Goal: Check status

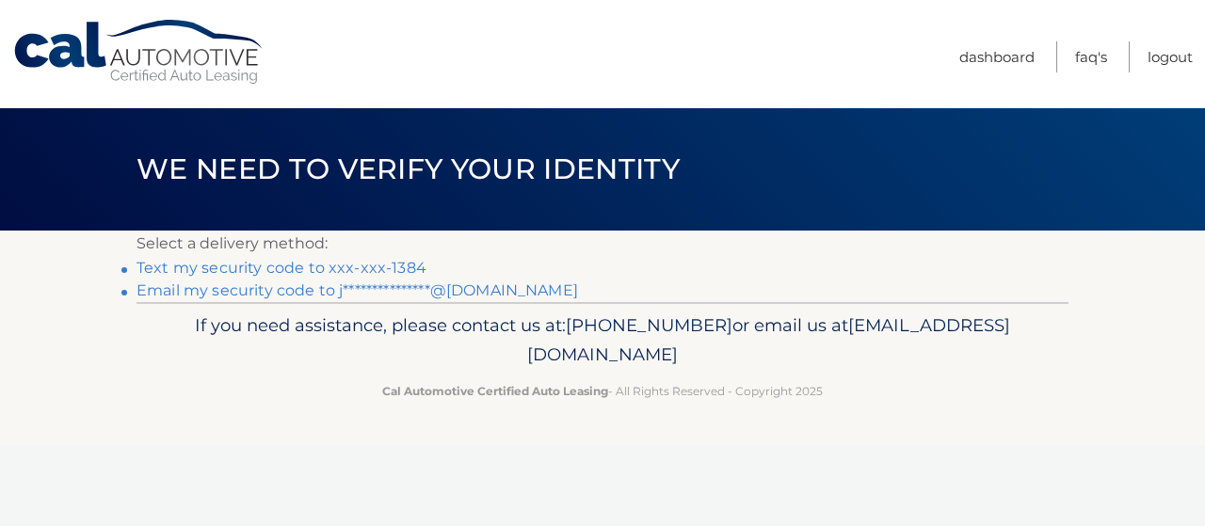
click at [383, 266] on link "Text my security code to xxx-xxx-1384" at bounding box center [282, 268] width 290 height 18
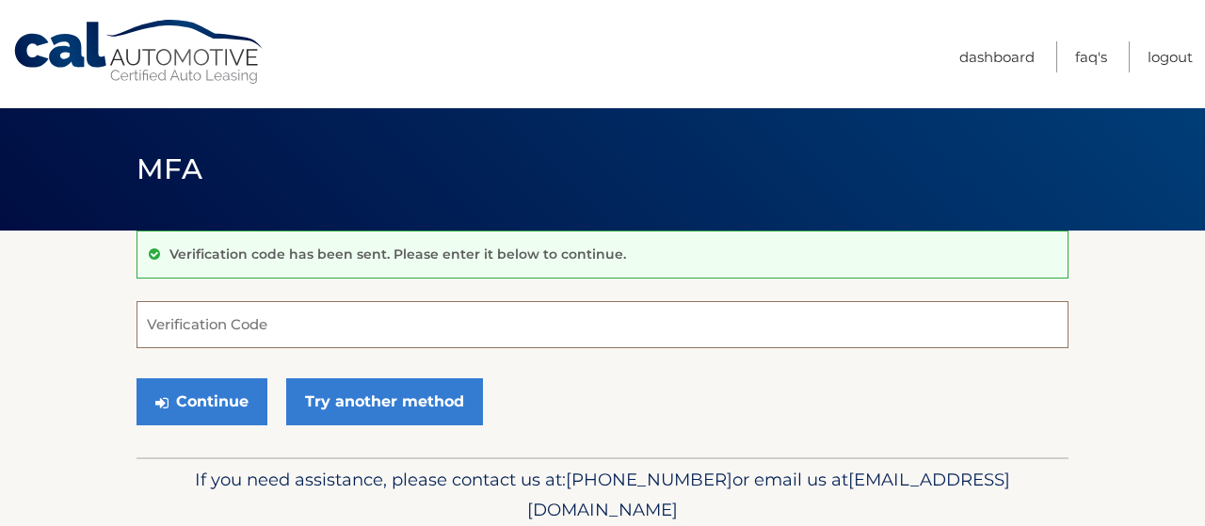
click at [352, 321] on input "Verification Code" at bounding box center [603, 324] width 932 height 47
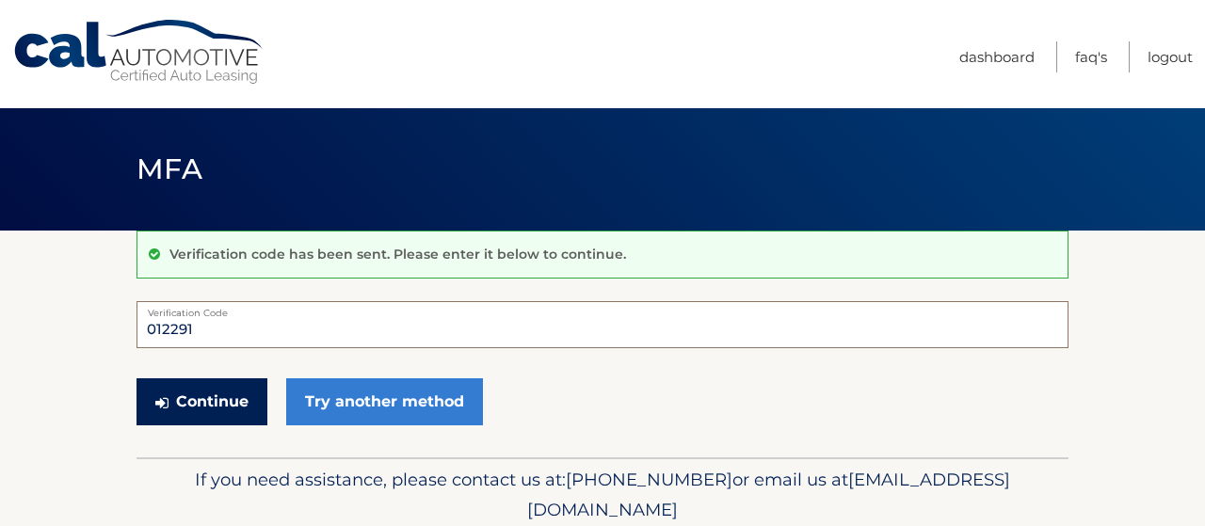
type input "012291"
click at [234, 396] on button "Continue" at bounding box center [202, 401] width 131 height 47
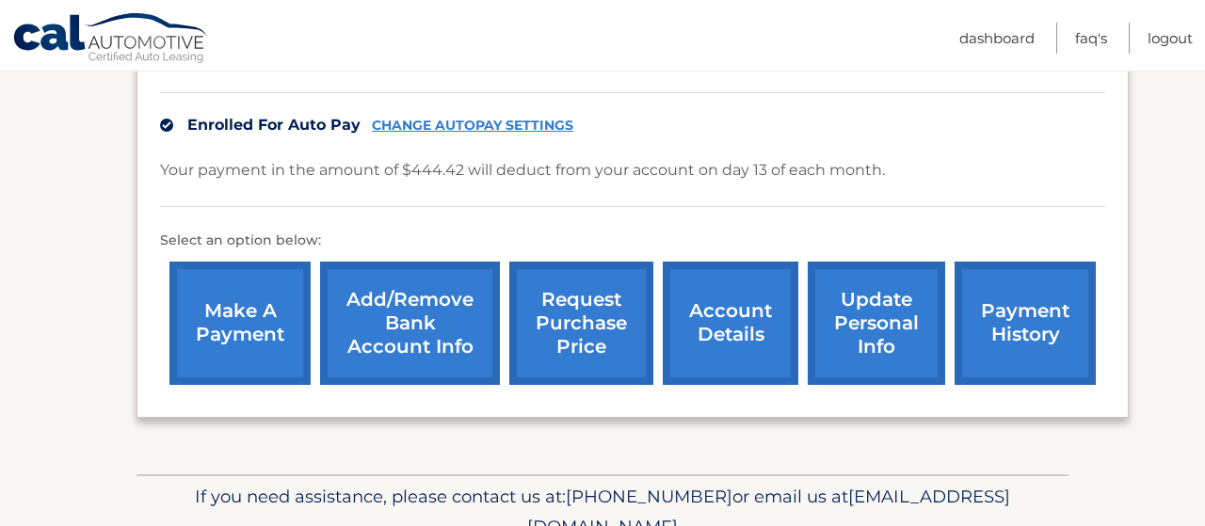
scroll to position [459, 0]
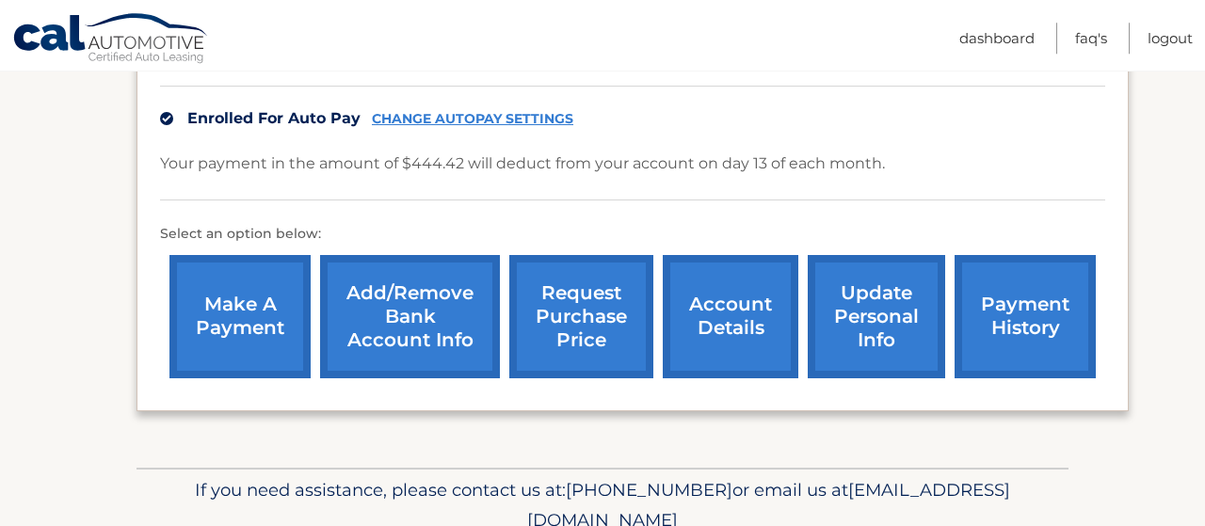
click at [967, 345] on link "payment history" at bounding box center [1025, 316] width 141 height 123
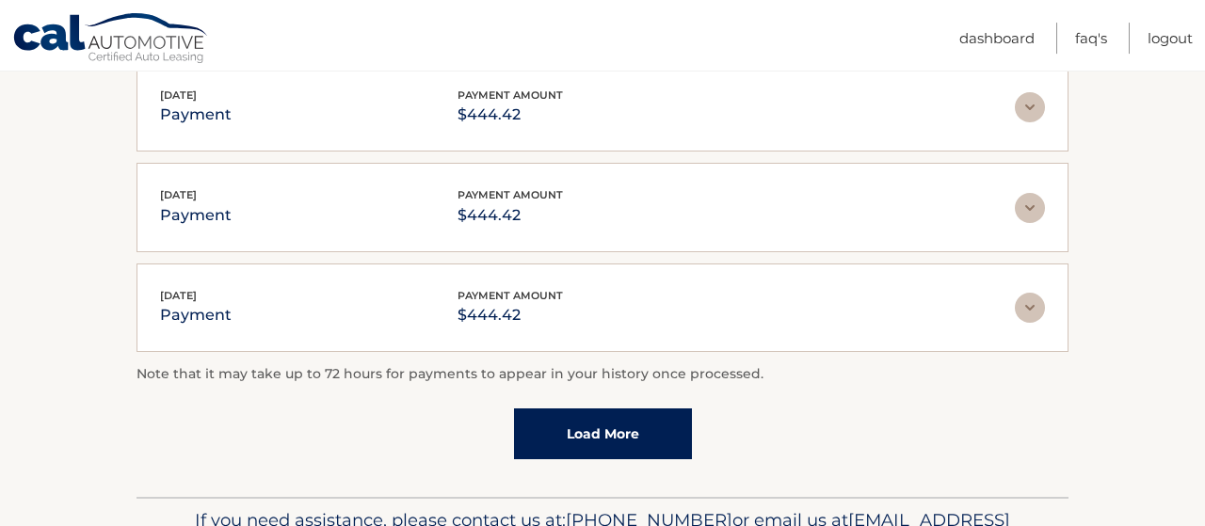
scroll to position [595, 0]
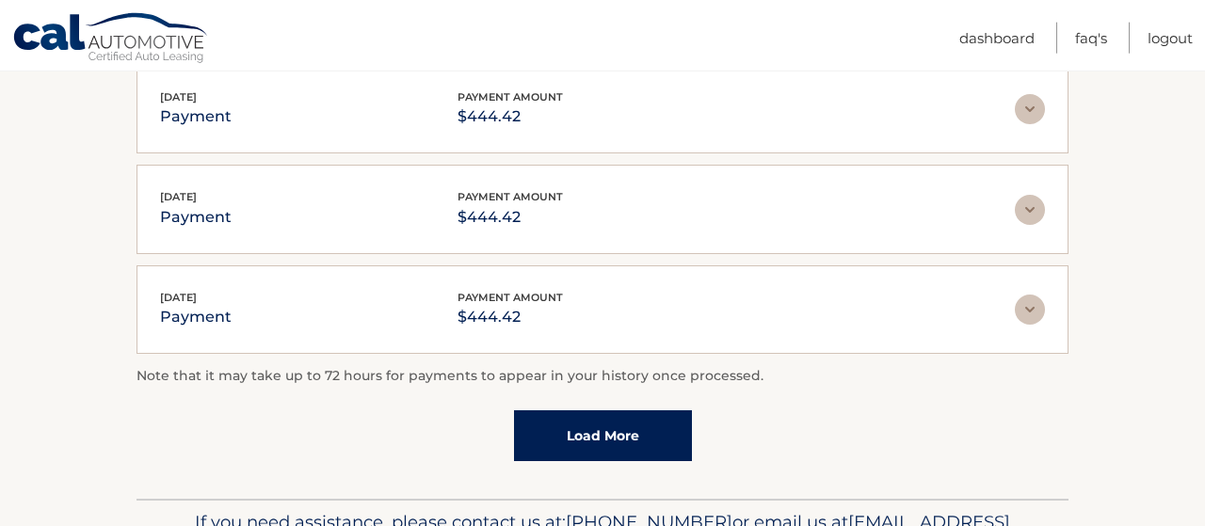
click at [632, 429] on link "Load More" at bounding box center [603, 435] width 178 height 51
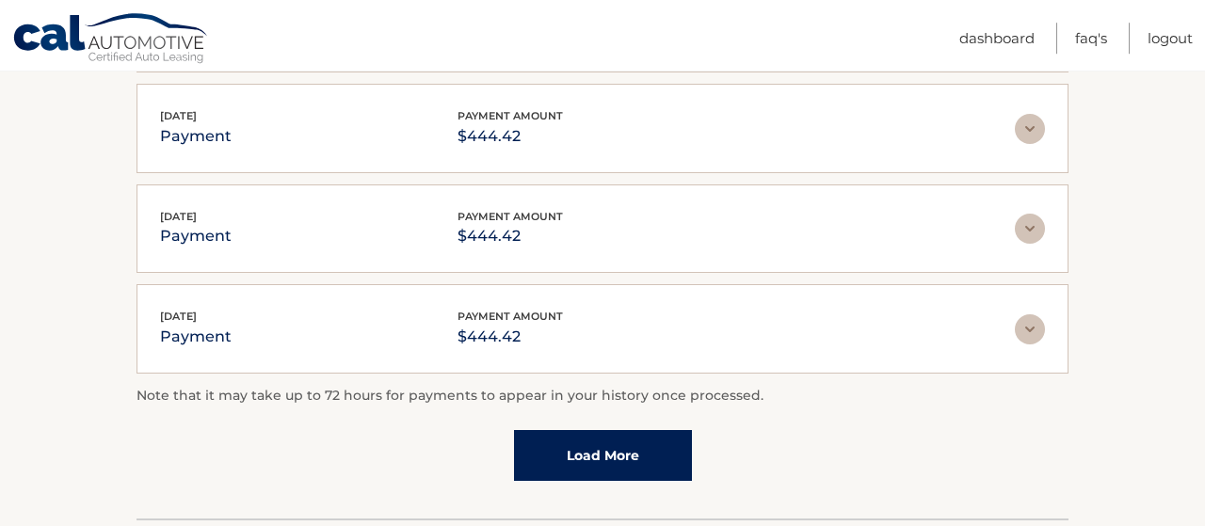
scroll to position [700, 0]
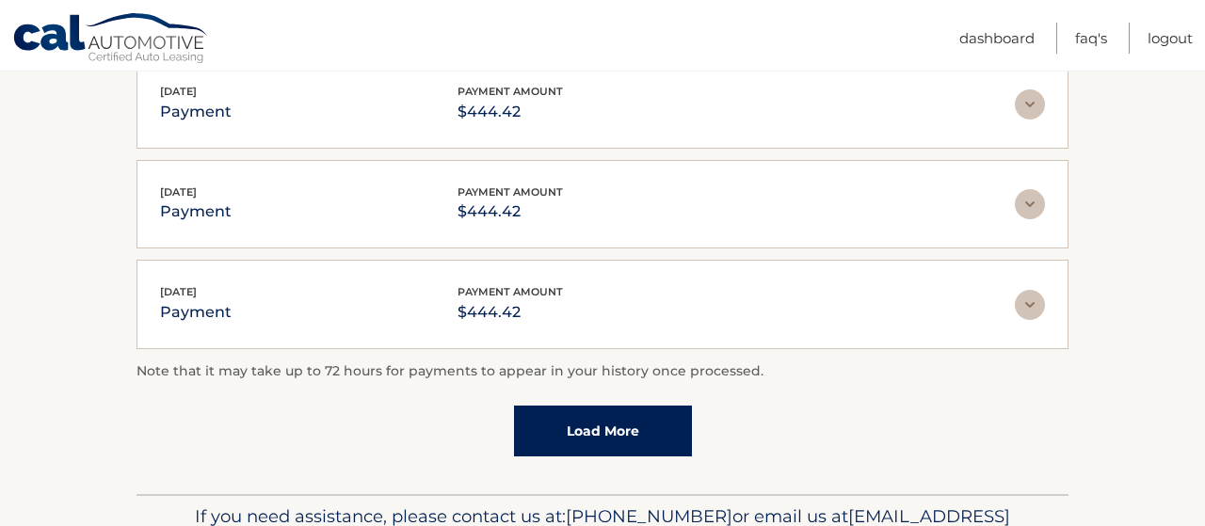
click at [596, 425] on link "Load More" at bounding box center [603, 431] width 178 height 51
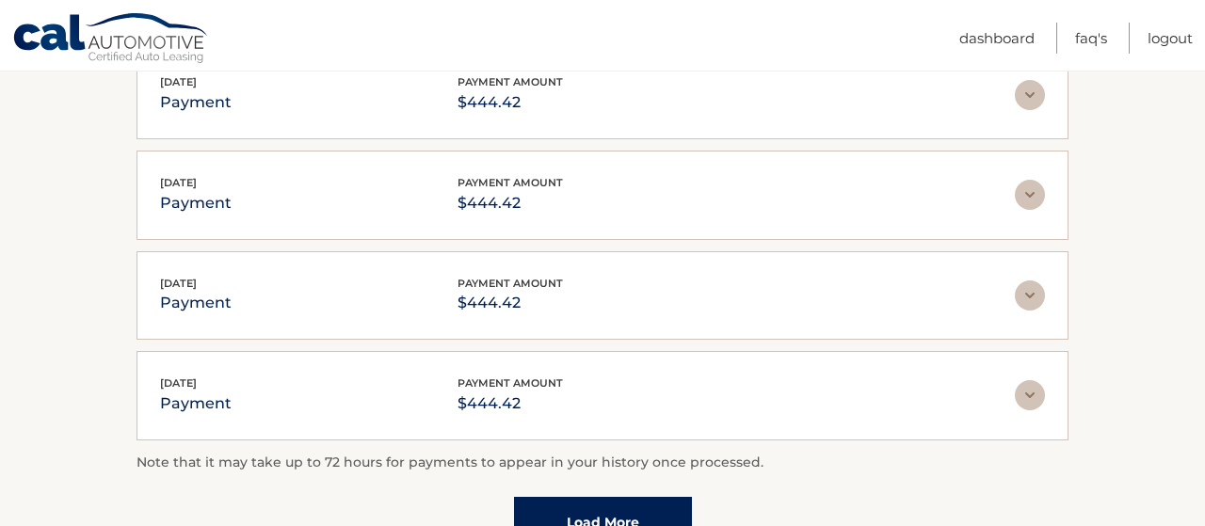
scroll to position [1127, 0]
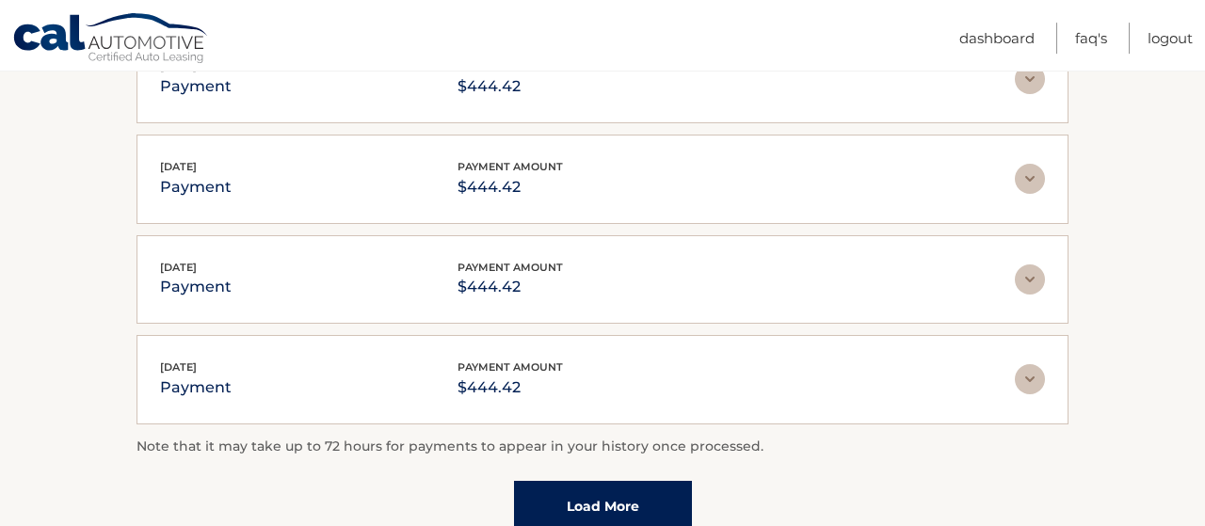
click at [638, 490] on link "Load More" at bounding box center [603, 506] width 178 height 51
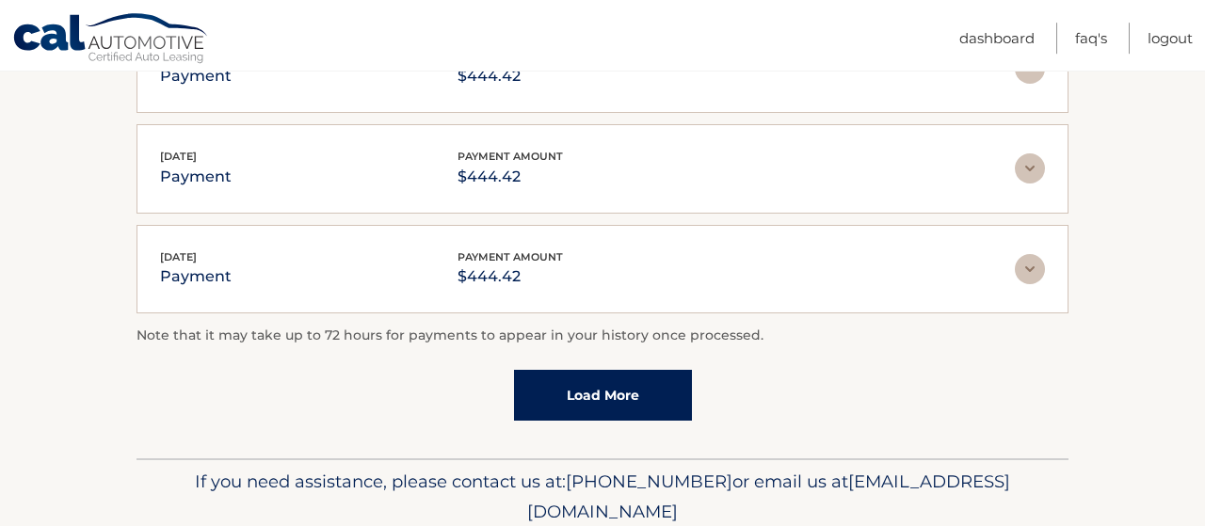
scroll to position [1742, 0]
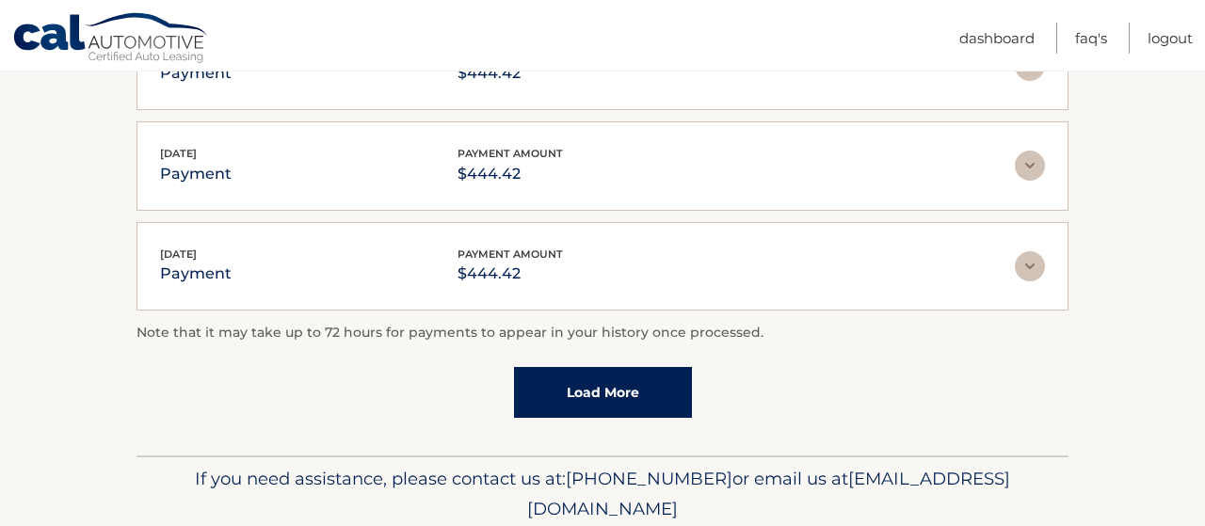
click at [645, 377] on link "Load More" at bounding box center [603, 392] width 178 height 51
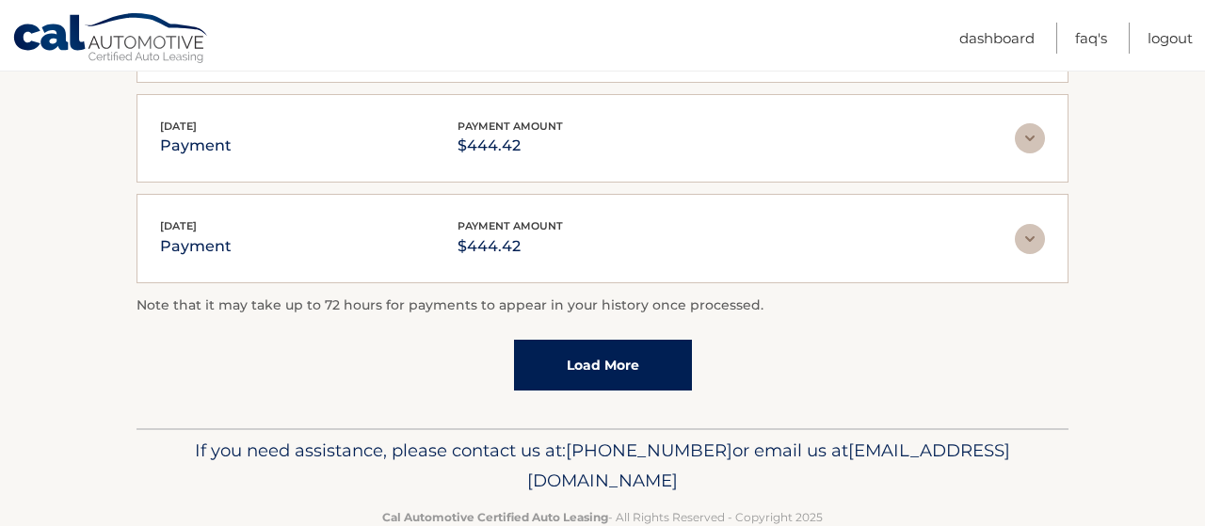
scroll to position [2277, 0]
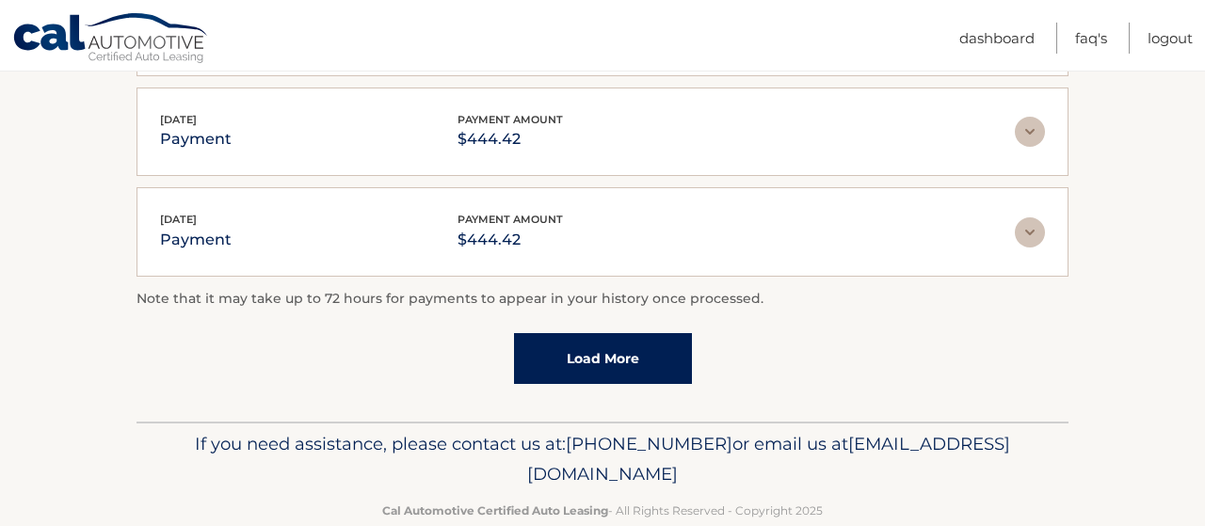
click at [626, 333] on link "Load More" at bounding box center [603, 358] width 178 height 51
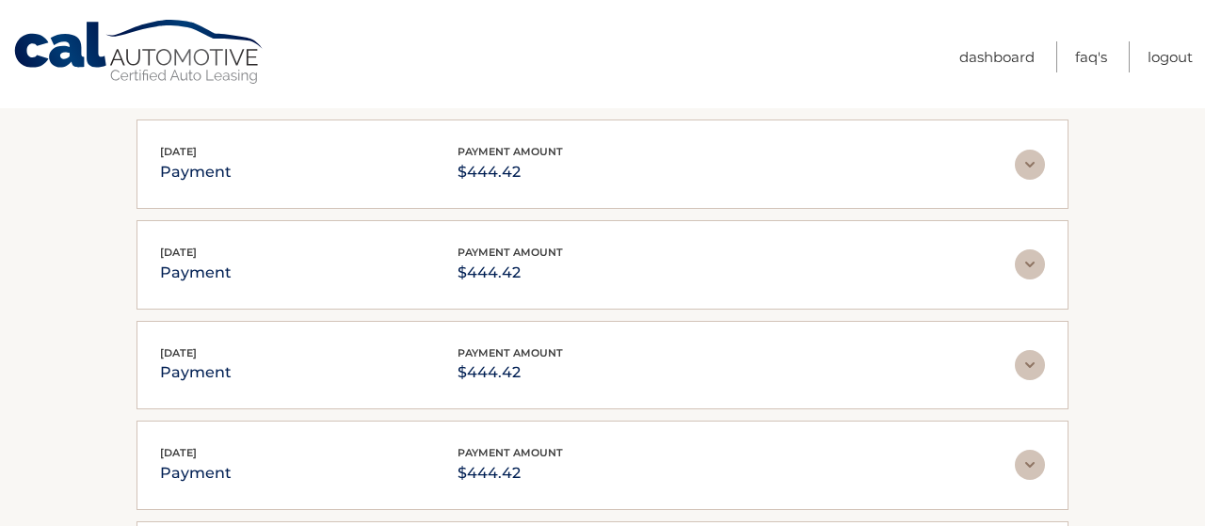
scroll to position [0, 0]
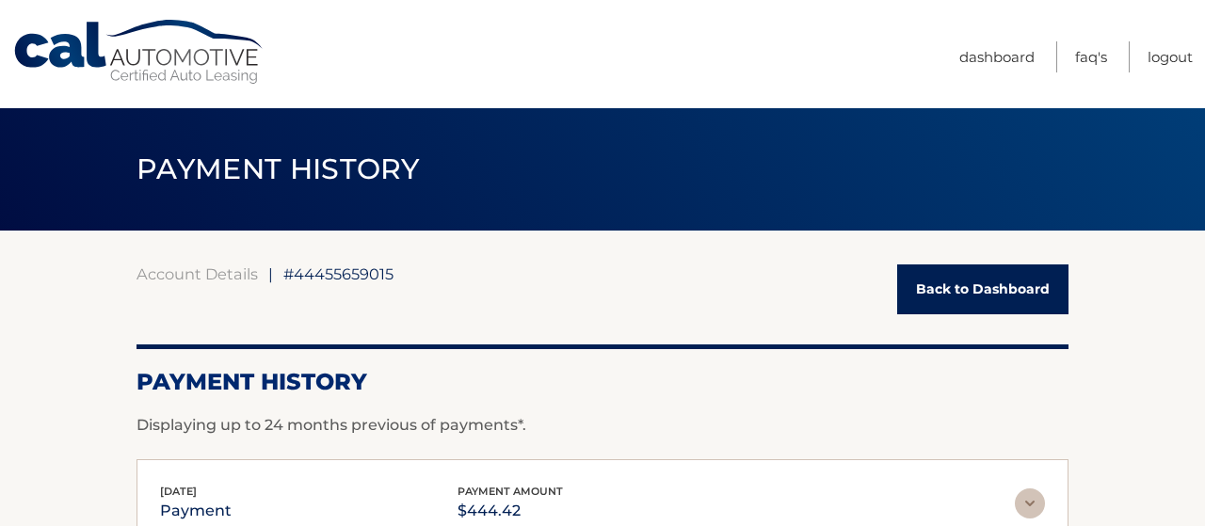
click at [955, 291] on link "Back to Dashboard" at bounding box center [982, 290] width 171 height 50
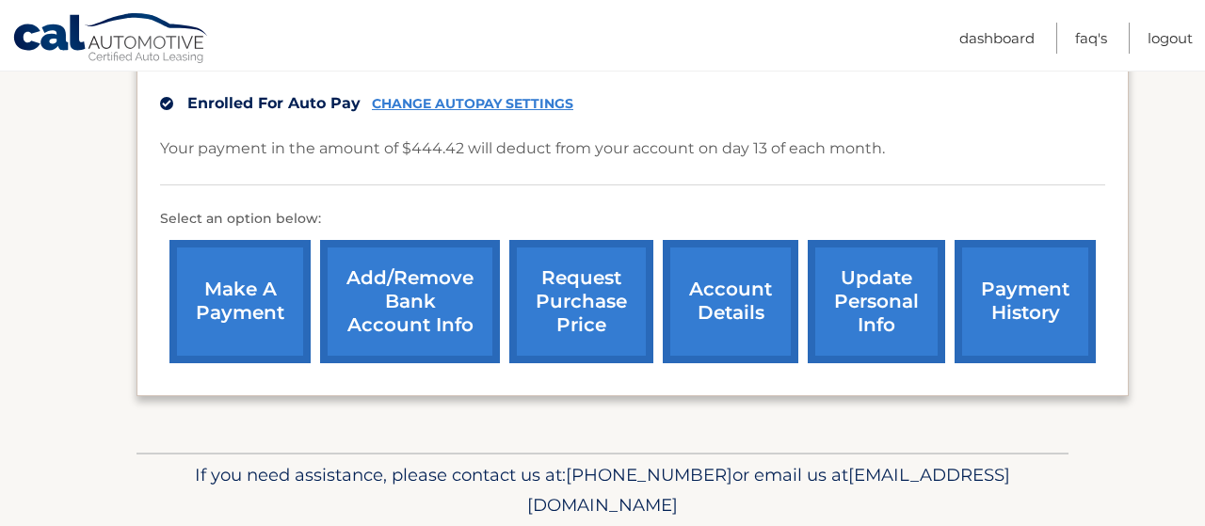
scroll to position [493, 0]
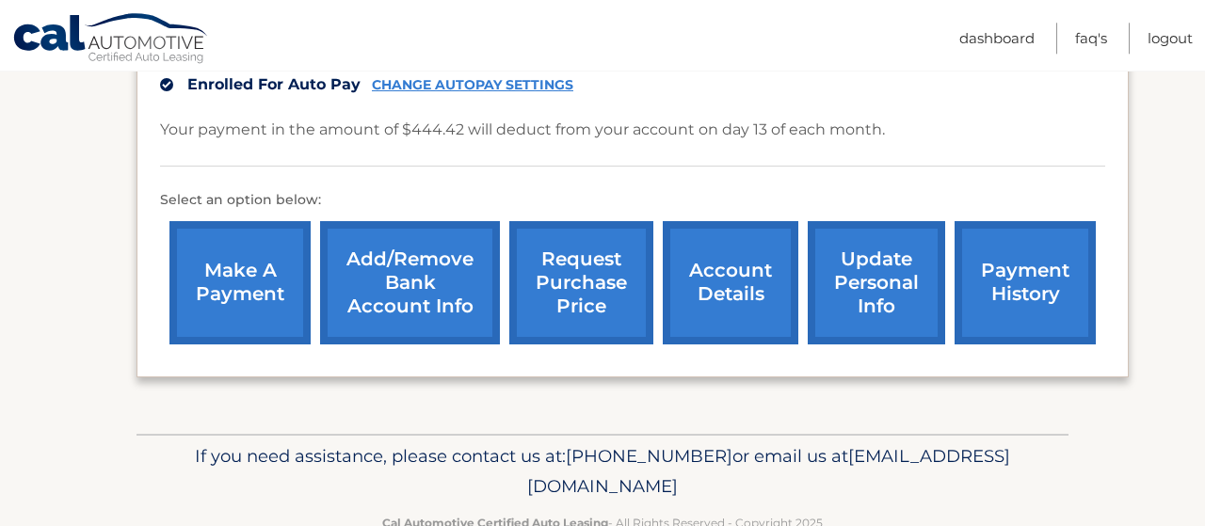
click at [735, 308] on link "account details" at bounding box center [731, 282] width 136 height 123
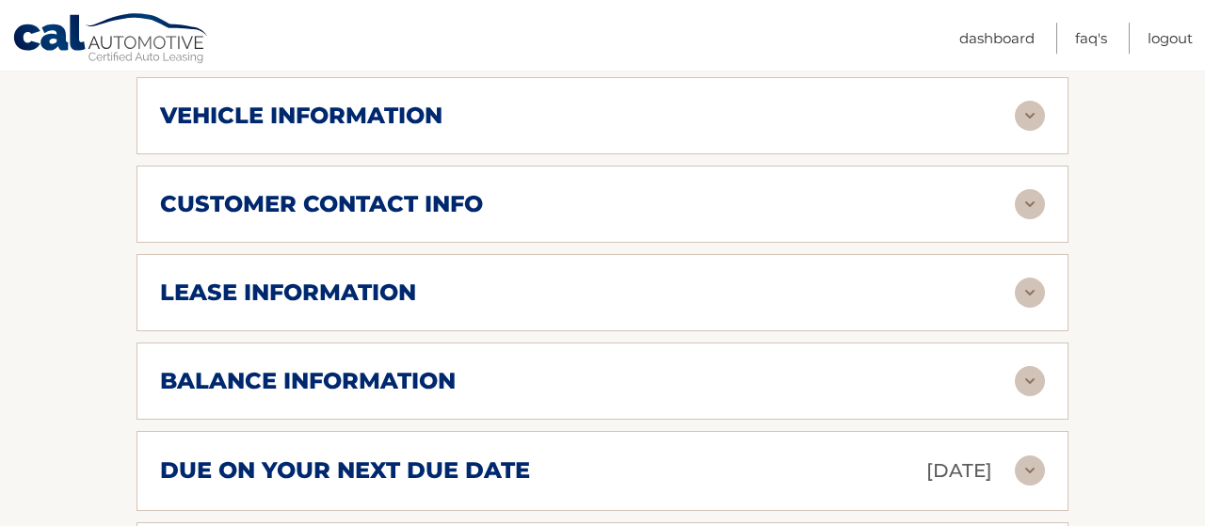
scroll to position [868, 0]
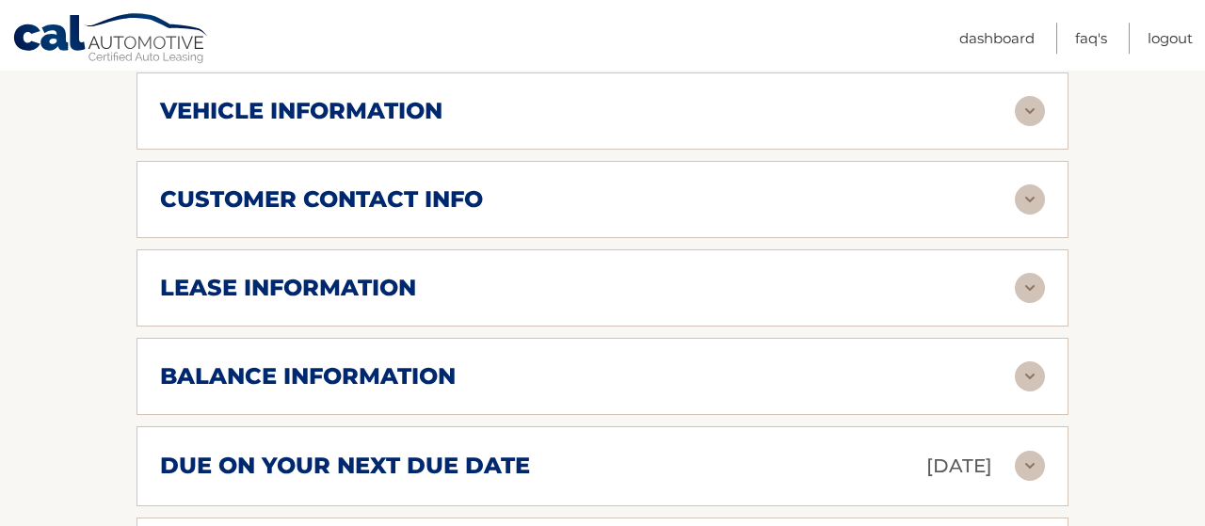
click at [1029, 303] on img at bounding box center [1030, 288] width 30 height 30
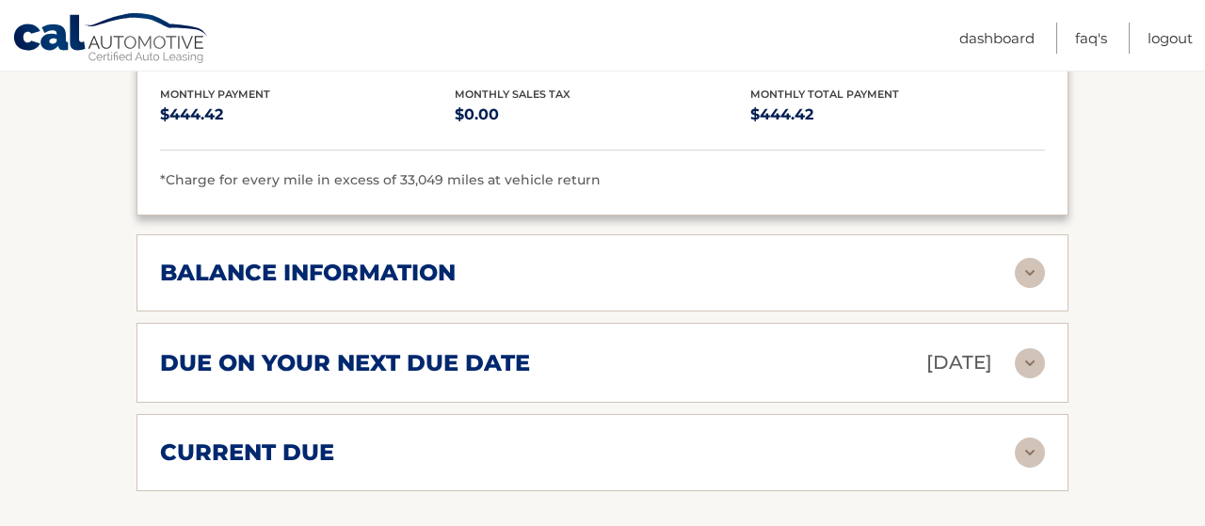
scroll to position [1327, 0]
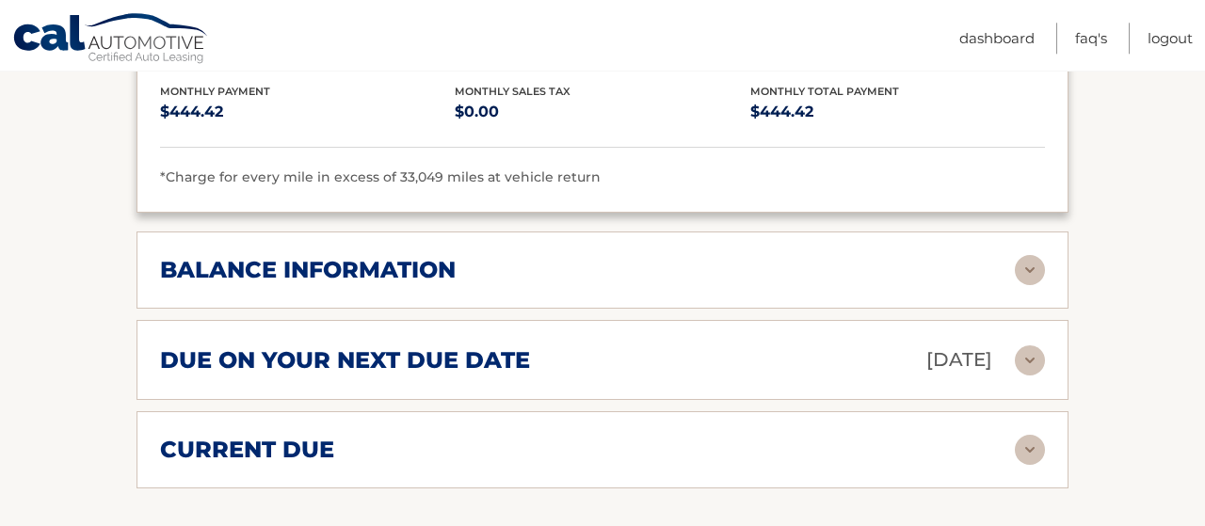
click at [1031, 284] on img at bounding box center [1030, 270] width 30 height 30
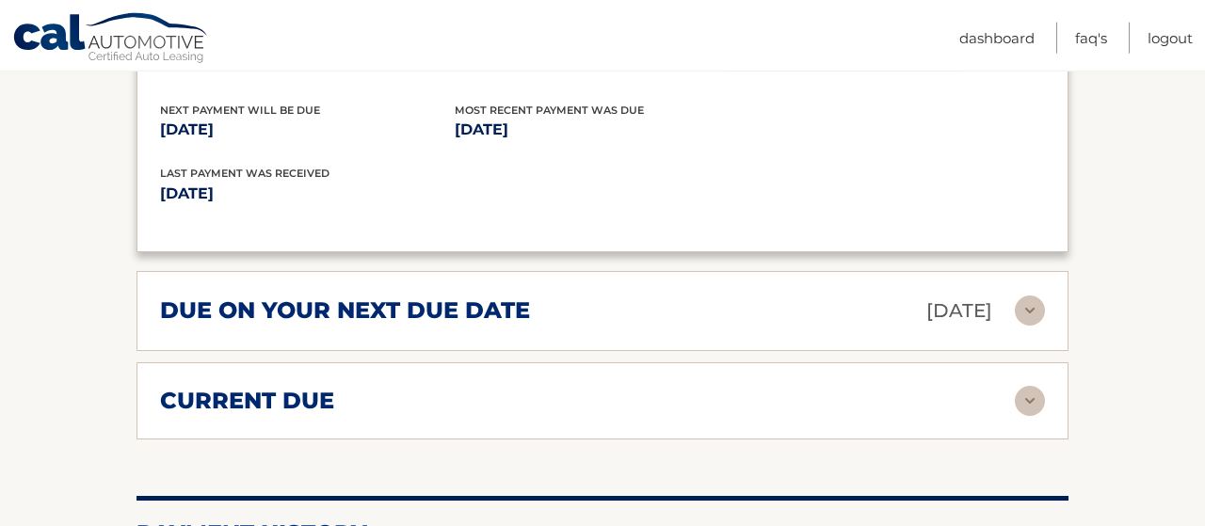
scroll to position [1612, 0]
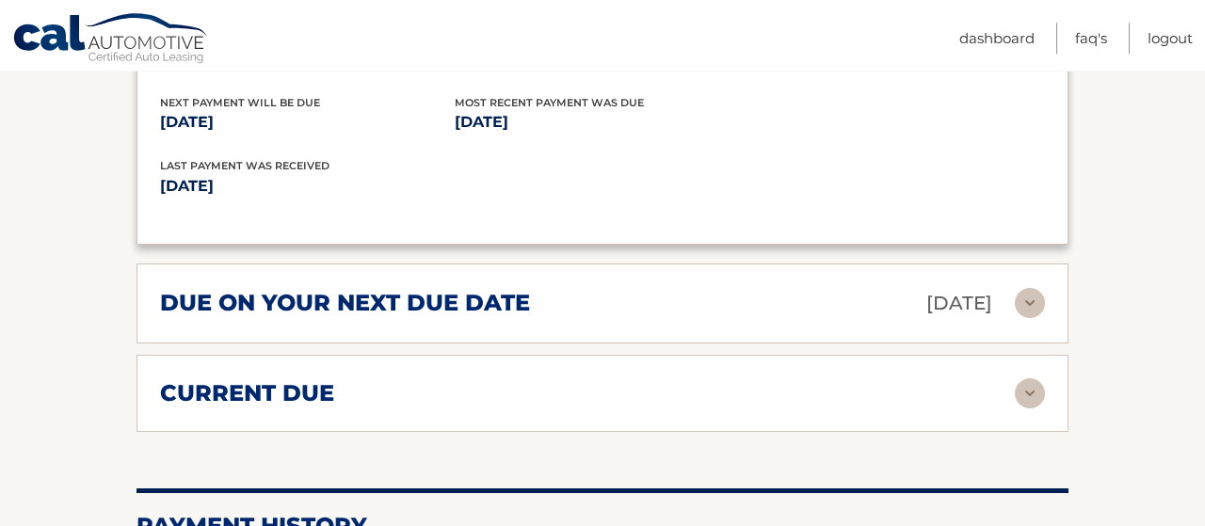
click at [1033, 407] on img at bounding box center [1030, 393] width 30 height 30
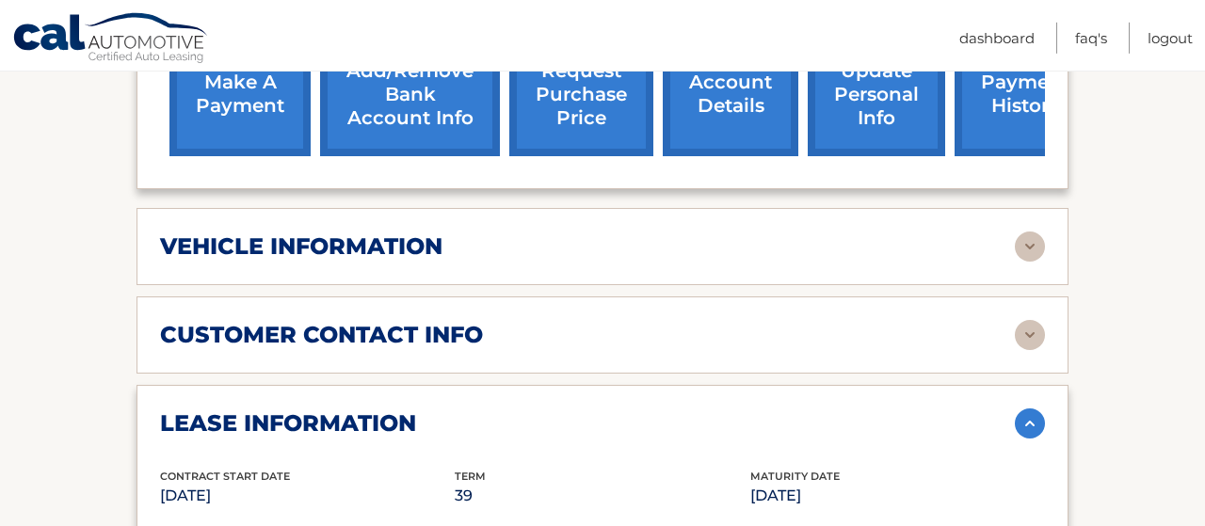
scroll to position [730, 0]
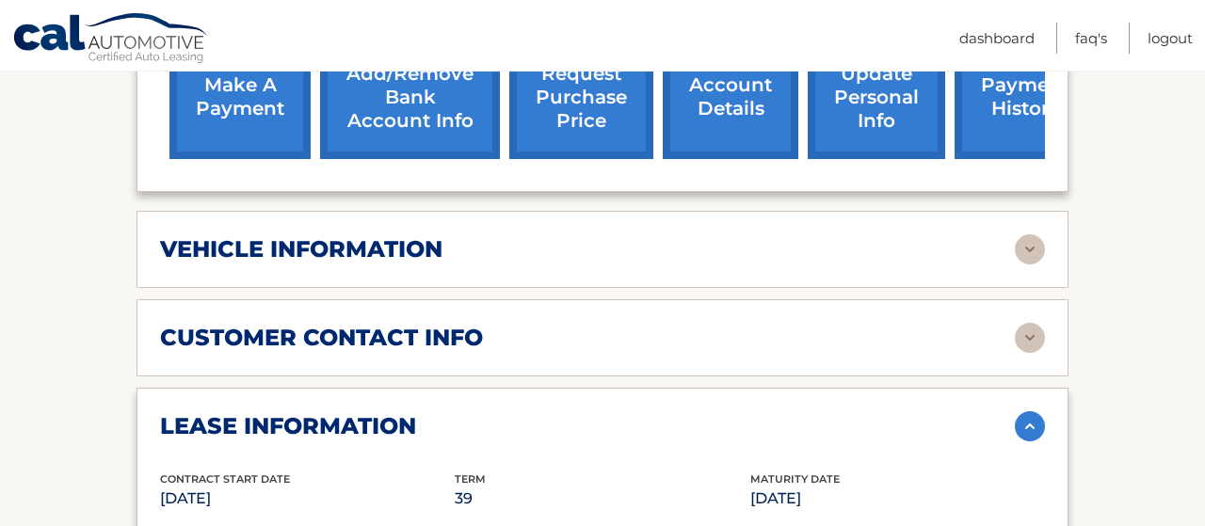
click at [1031, 265] on img at bounding box center [1030, 249] width 30 height 30
